Goal: Task Accomplishment & Management: Manage account settings

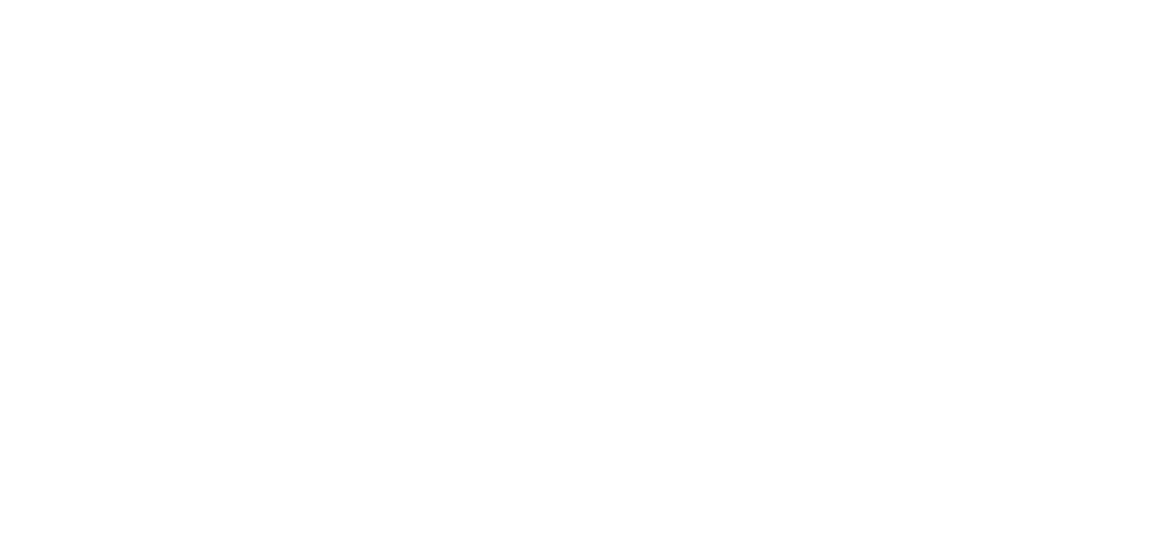
select select "*"
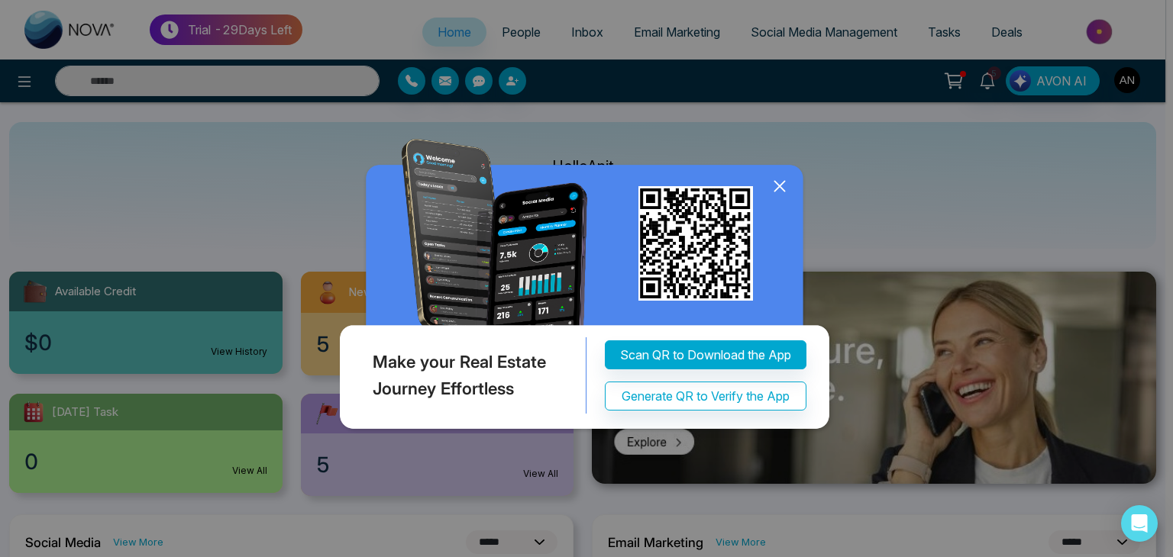
click at [775, 186] on icon at bounding box center [779, 186] width 23 height 23
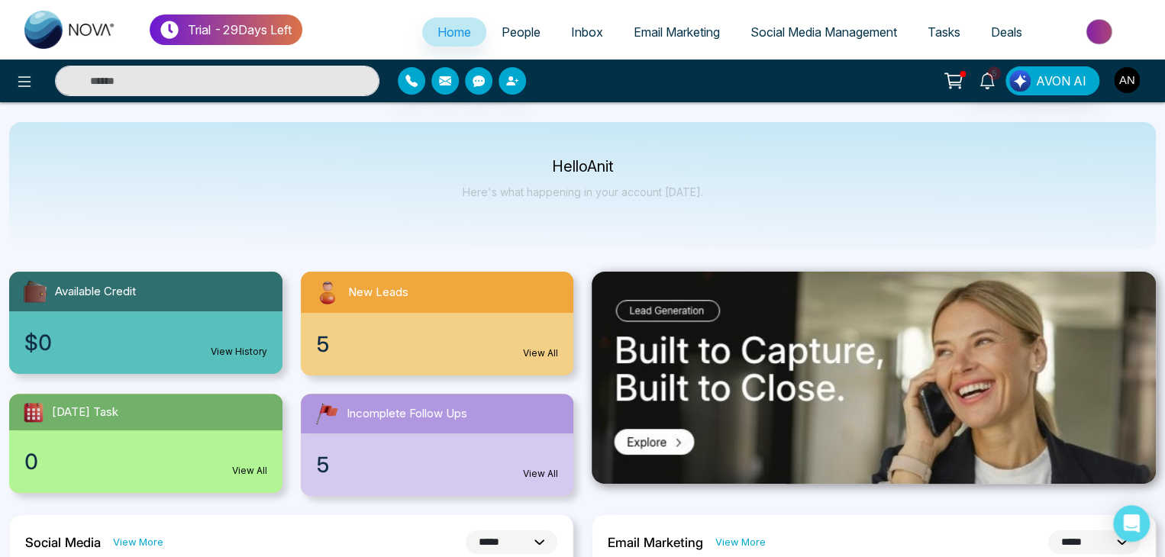
click at [1124, 73] on img "button" at bounding box center [1127, 80] width 26 height 26
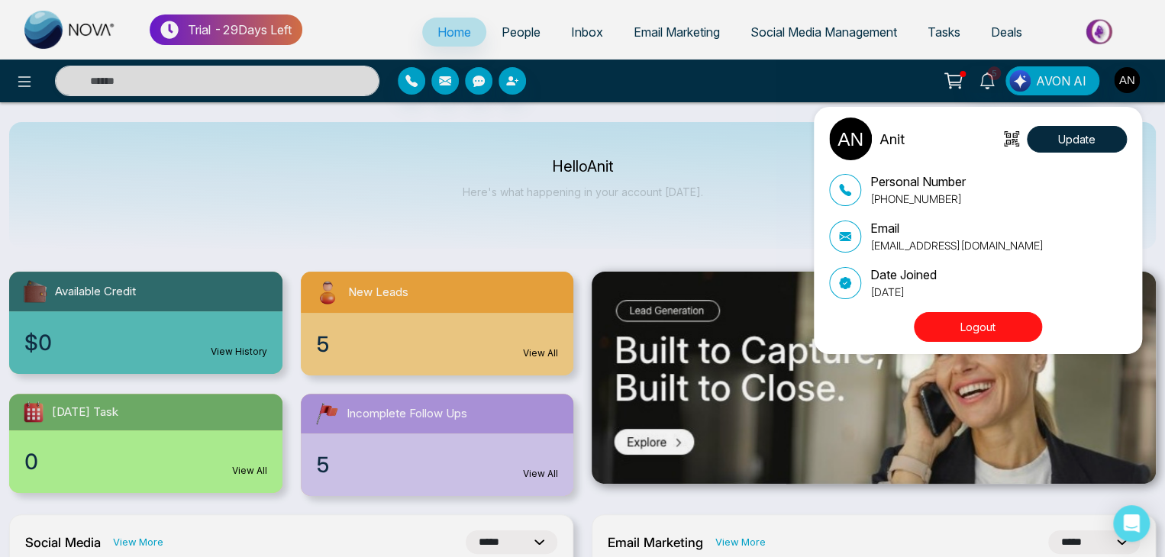
click at [648, 137] on div "Anit Update Personal Number [PHONE_NUMBER] Email [EMAIL_ADDRESS][DOMAIN_NAME] D…" at bounding box center [582, 278] width 1165 height 557
click at [648, 137] on div "Hello Anit Here's what happening in your account [DATE]." at bounding box center [582, 185] width 1147 height 127
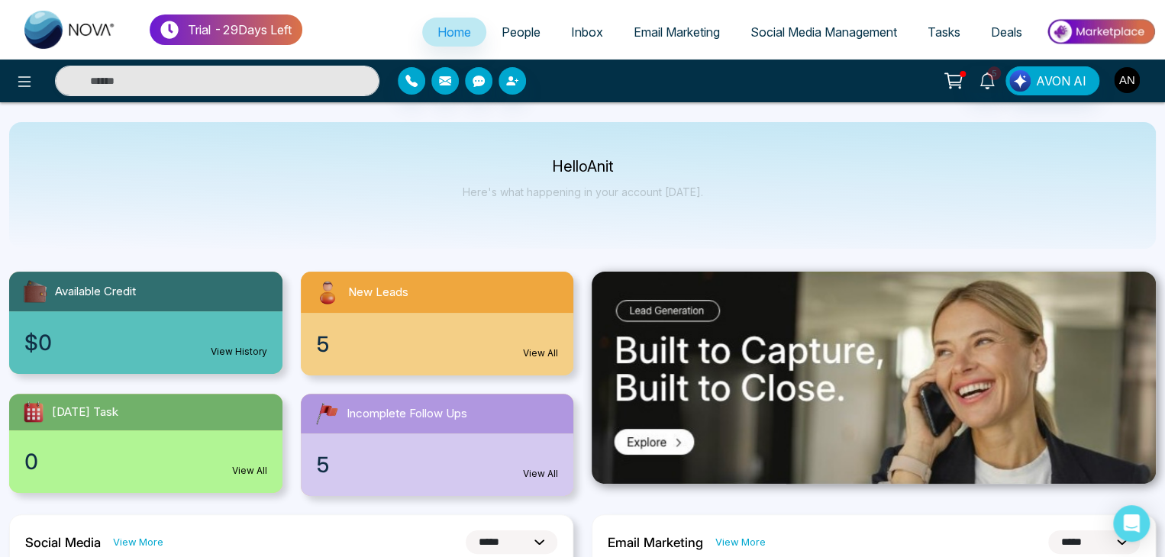
click at [1131, 77] on img "button" at bounding box center [1127, 80] width 26 height 26
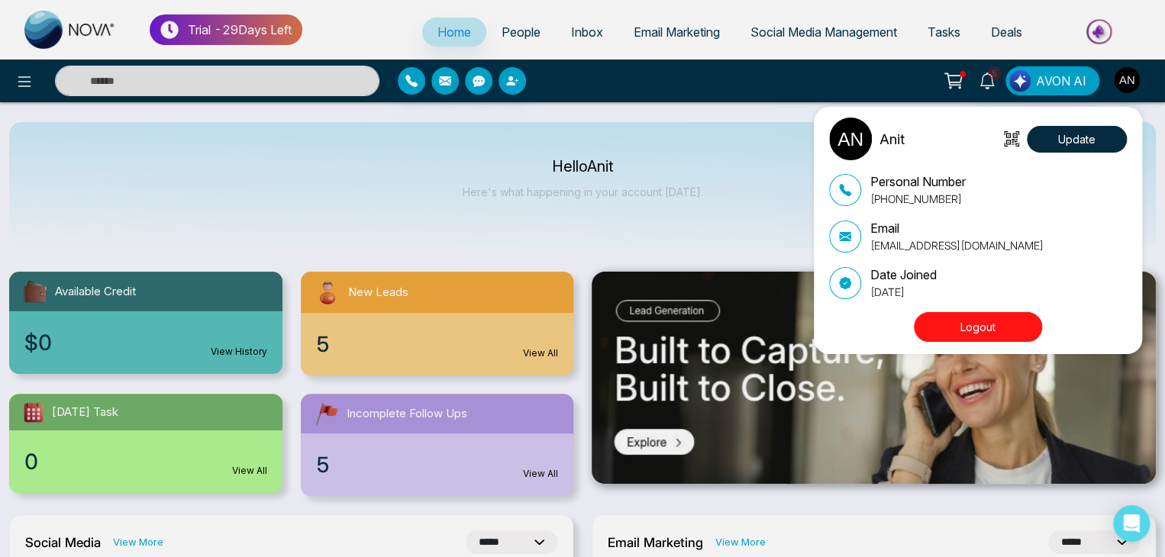
click at [769, 124] on div "Anit Update Personal Number [PHONE_NUMBER] Email [EMAIL_ADDRESS][DOMAIN_NAME] D…" at bounding box center [582, 278] width 1165 height 557
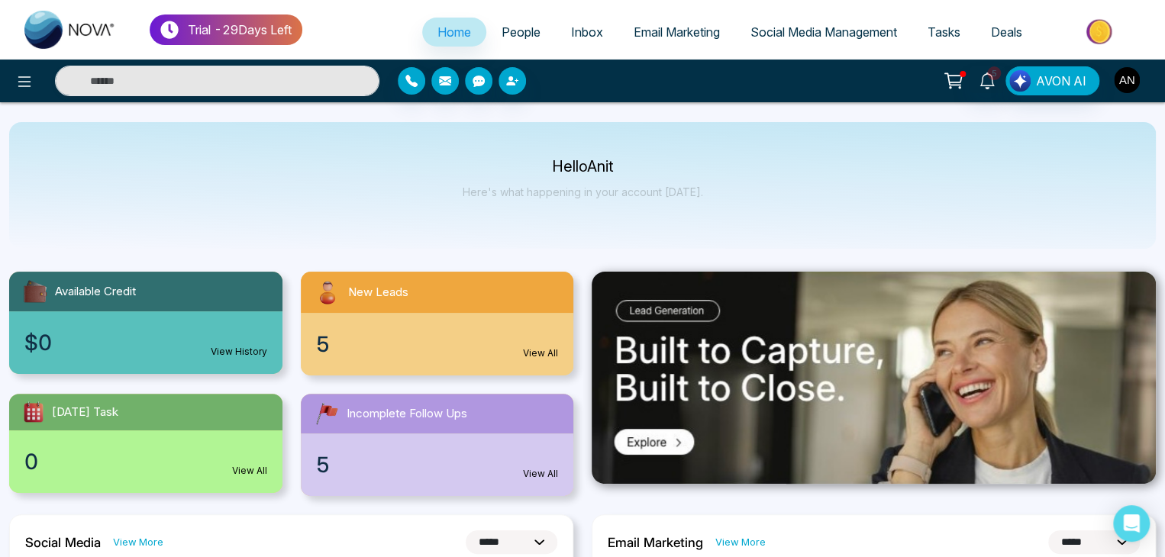
click at [1137, 86] on img "button" at bounding box center [1127, 80] width 26 height 26
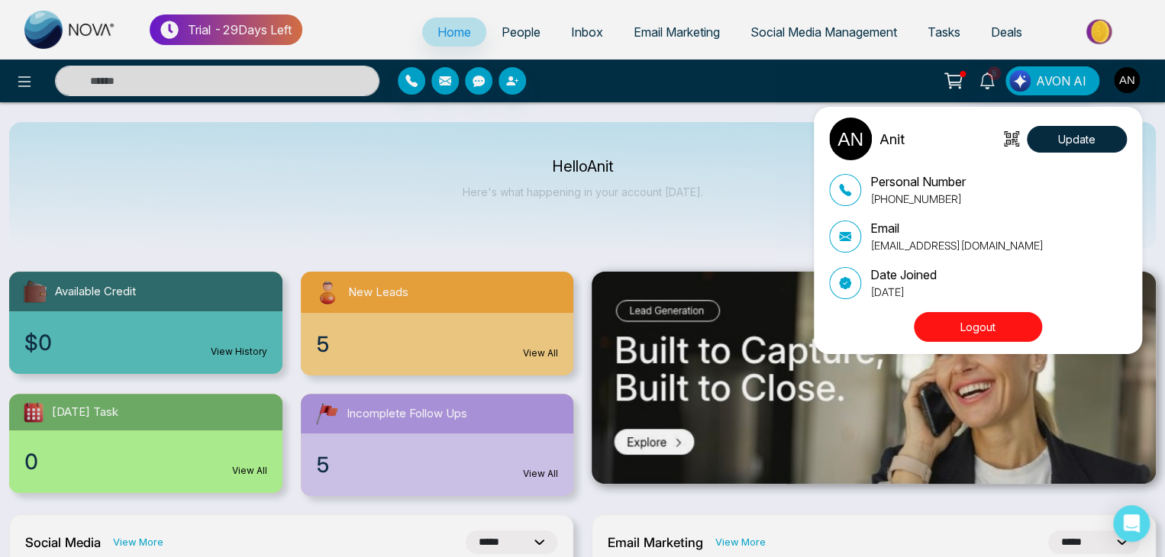
click at [964, 327] on button "Logout" at bounding box center [978, 327] width 128 height 30
